Goal: Transaction & Acquisition: Download file/media

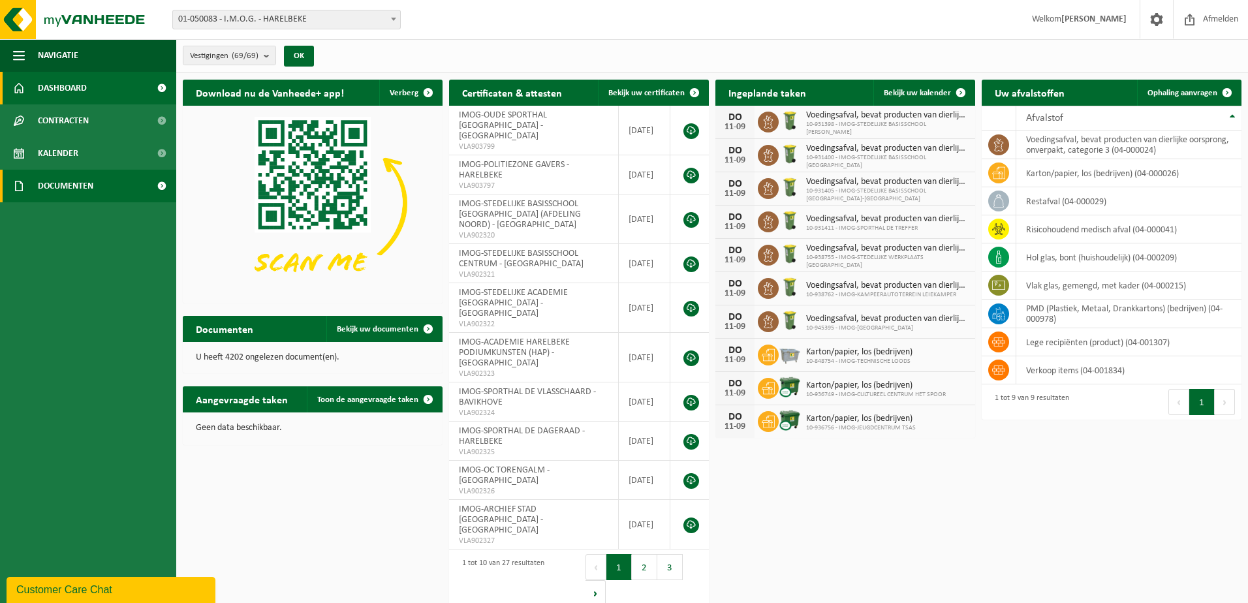
click at [138, 175] on link "Documenten" at bounding box center [88, 186] width 176 height 33
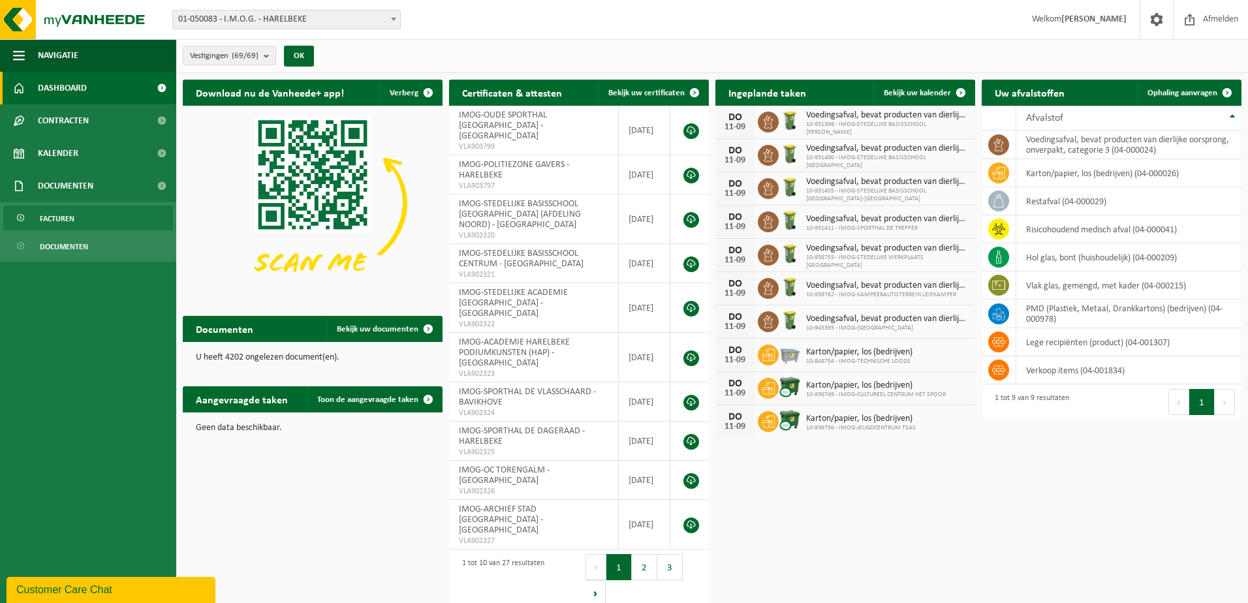
click at [49, 219] on span "Facturen" at bounding box center [57, 218] width 35 height 25
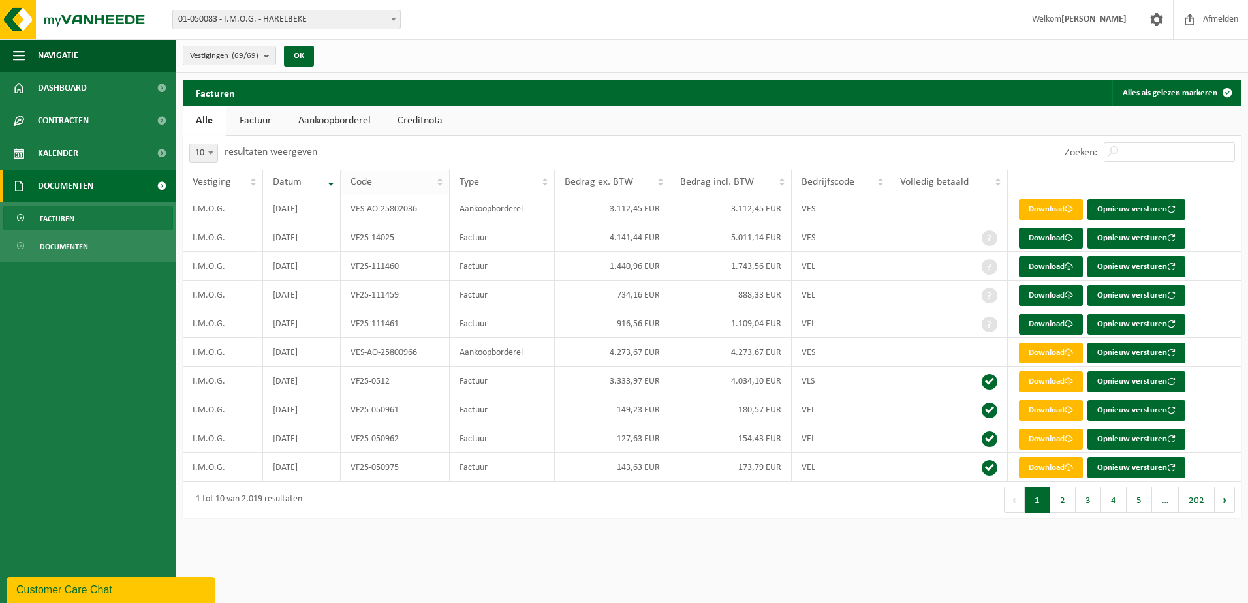
click at [438, 182] on th "Code" at bounding box center [395, 182] width 109 height 25
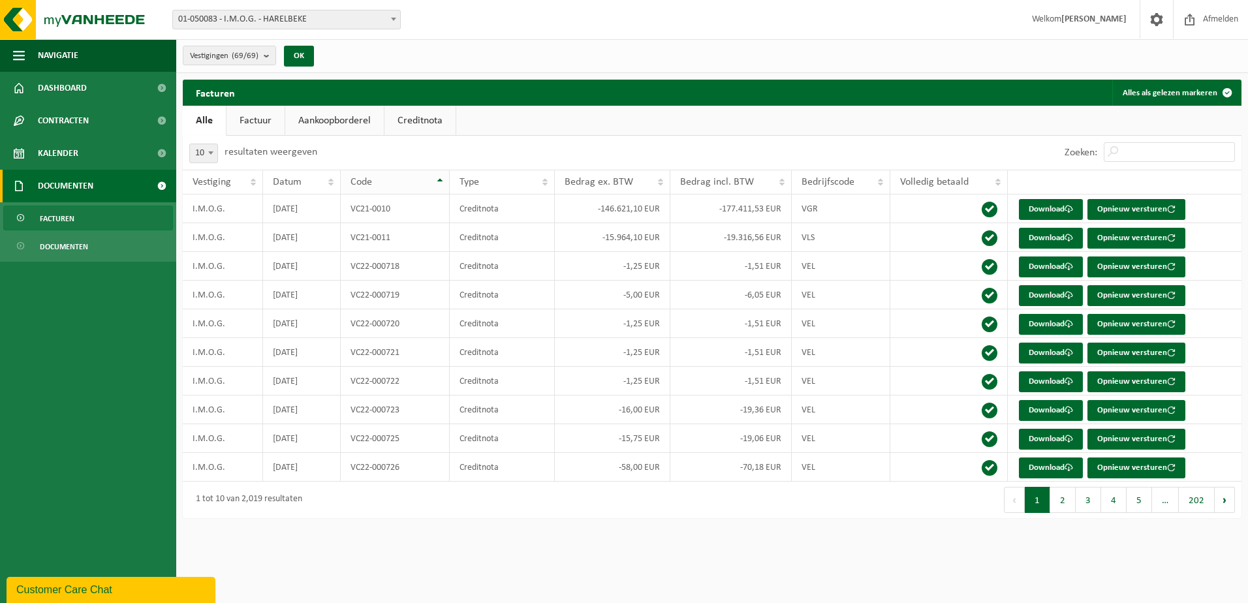
click at [438, 182] on th "Code" at bounding box center [395, 182] width 109 height 25
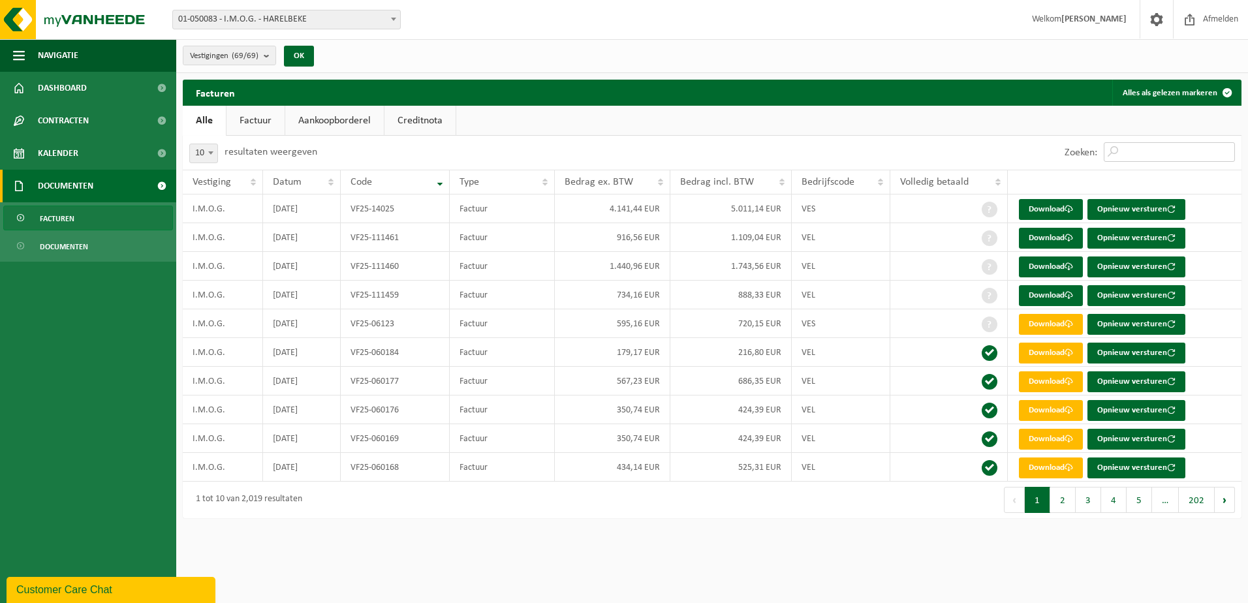
click at [1158, 153] on input "Zoeken:" at bounding box center [1169, 152] width 131 height 20
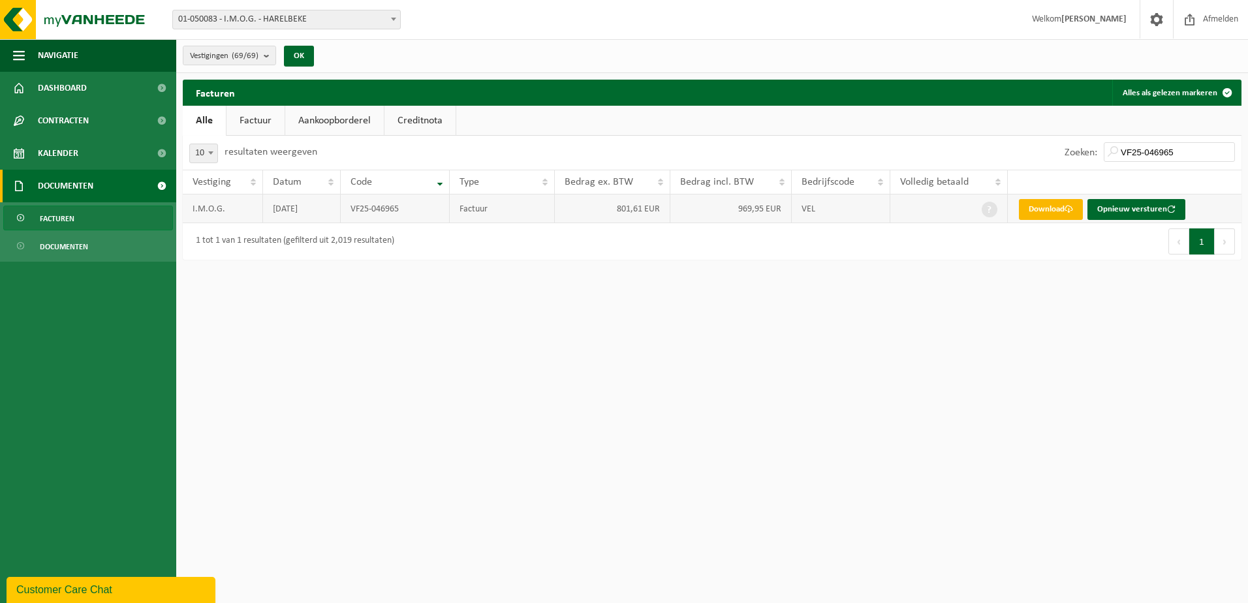
click at [1053, 212] on link "Download" at bounding box center [1051, 209] width 64 height 21
click at [1198, 154] on input "VF25-046965" at bounding box center [1169, 152] width 131 height 20
click at [1045, 212] on link "Download" at bounding box center [1051, 209] width 64 height 21
click at [1198, 156] on input "VF25-060155" at bounding box center [1169, 152] width 131 height 20
click at [1044, 206] on link "Download" at bounding box center [1051, 209] width 64 height 21
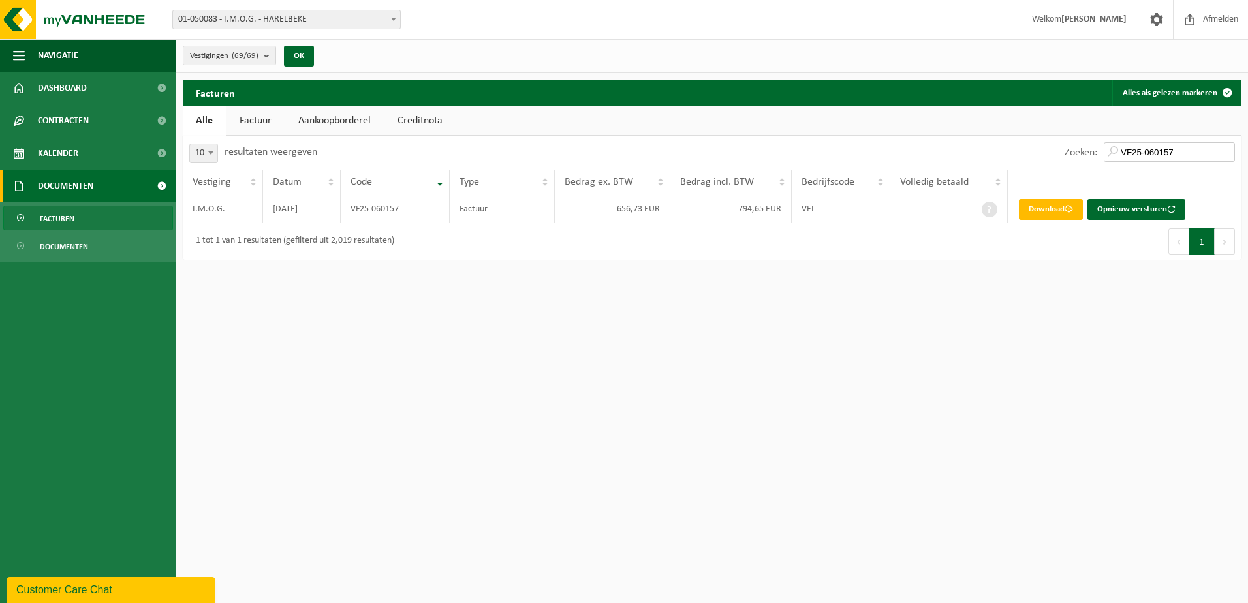
click at [1181, 153] on input "VF25-060157" at bounding box center [1169, 152] width 131 height 20
click at [1055, 204] on link "Download" at bounding box center [1051, 209] width 64 height 21
click at [1190, 157] on input "VF25-060159" at bounding box center [1169, 152] width 131 height 20
type input "VF25-06123"
click at [1051, 211] on link "Download" at bounding box center [1051, 209] width 64 height 21
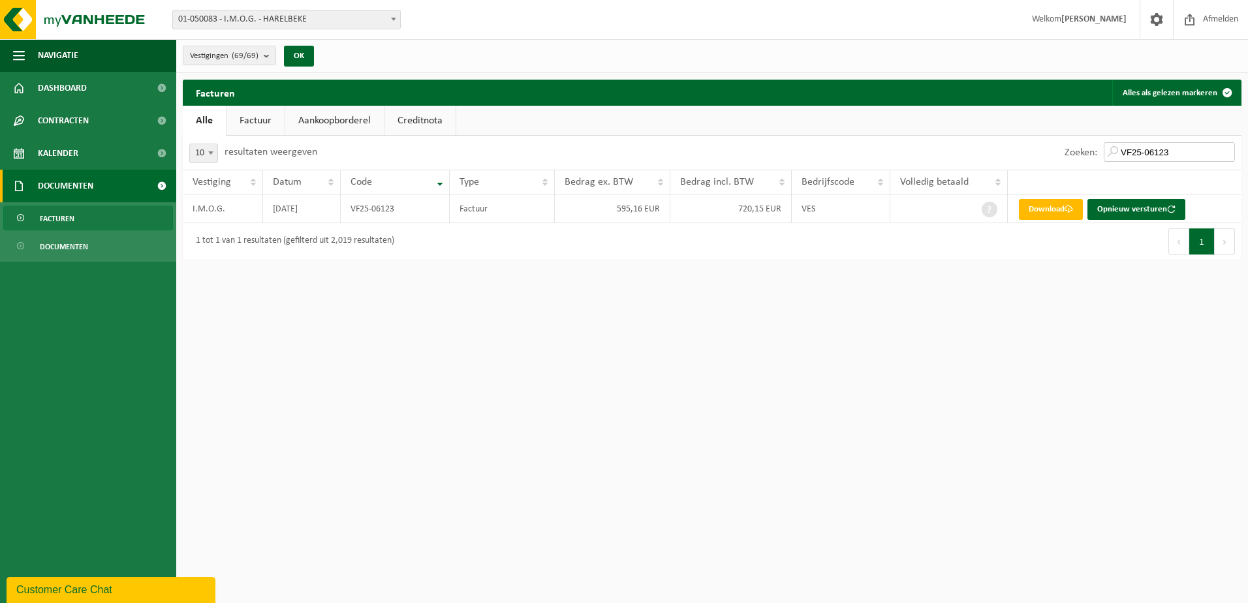
click at [1182, 149] on input "VF25-06123" at bounding box center [1169, 152] width 131 height 20
